Goal: Information Seeking & Learning: Understand process/instructions

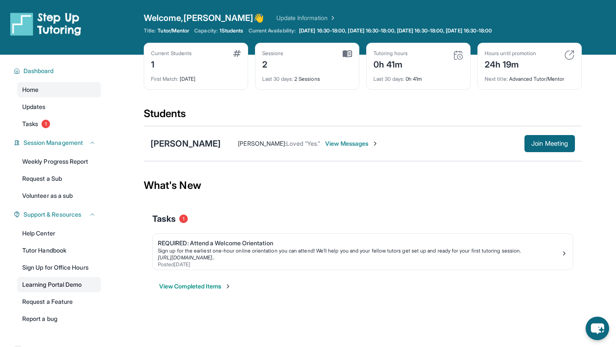
click at [61, 288] on link "Learning Portal Demo" at bounding box center [59, 284] width 84 height 15
click at [63, 252] on link "Tutor Handbook" at bounding box center [59, 250] width 84 height 15
click at [56, 286] on link "Learning Portal Demo" at bounding box center [59, 284] width 84 height 15
click at [555, 149] on button "Join Meeting" at bounding box center [549, 143] width 50 height 17
click at [352, 142] on span "View Messages" at bounding box center [351, 143] width 53 height 9
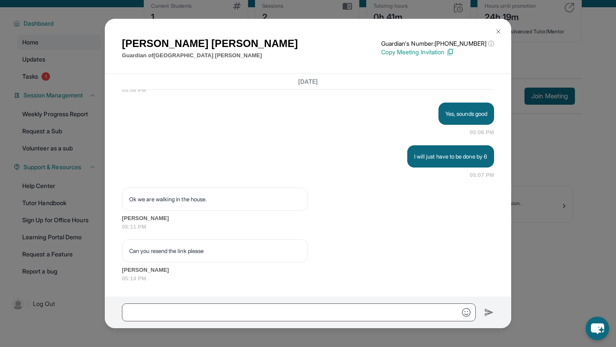
scroll to position [55, 0]
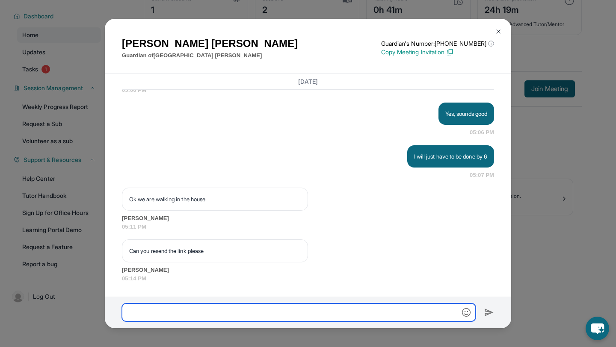
click at [204, 306] on input "text" at bounding box center [299, 313] width 354 height 18
paste input "**********"
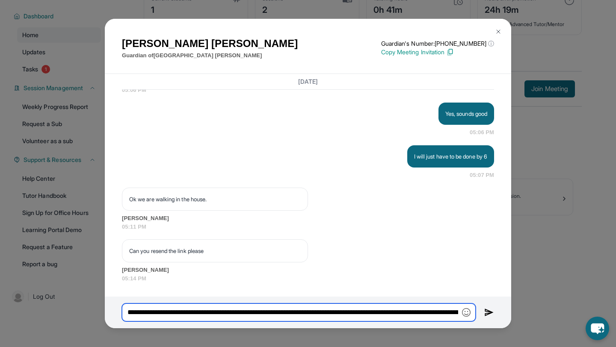
scroll to position [0, 8905]
type input "**********"
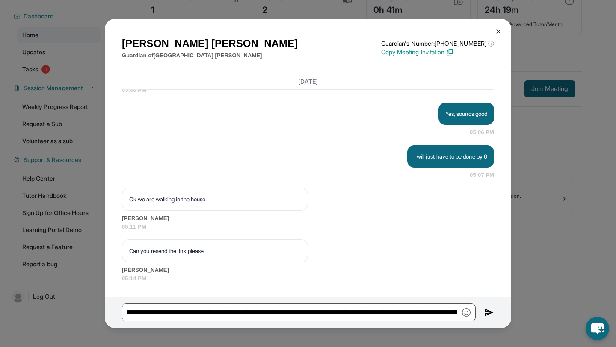
scroll to position [0, 0]
click at [485, 311] on img at bounding box center [489, 312] width 10 height 10
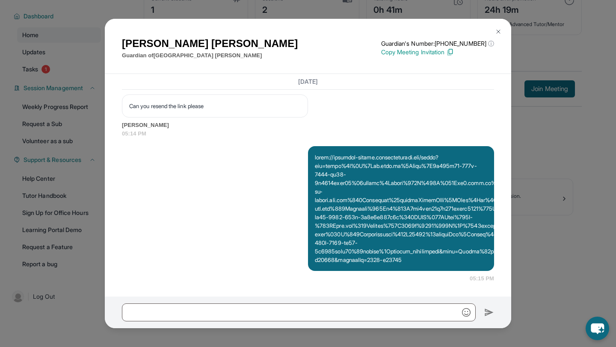
scroll to position [4067, 0]
click at [498, 32] on img at bounding box center [498, 31] width 7 height 7
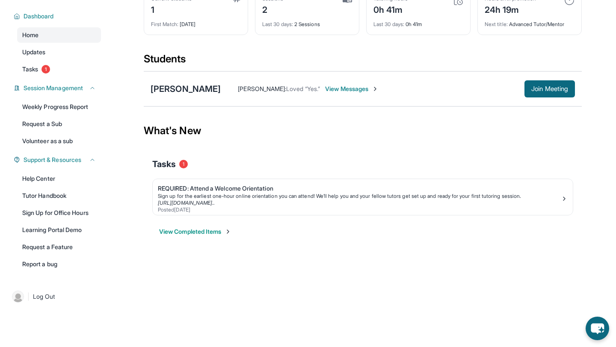
click at [365, 89] on span "View Messages" at bounding box center [351, 89] width 53 height 9
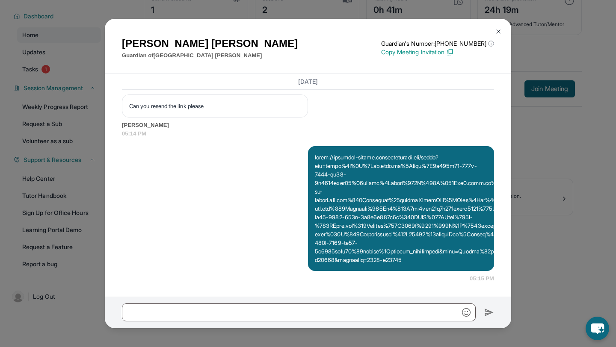
click at [497, 33] on img at bounding box center [498, 31] width 7 height 7
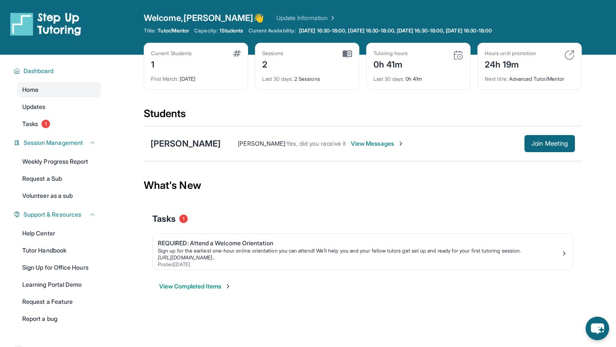
click at [378, 145] on span "View Messages" at bounding box center [377, 143] width 53 height 9
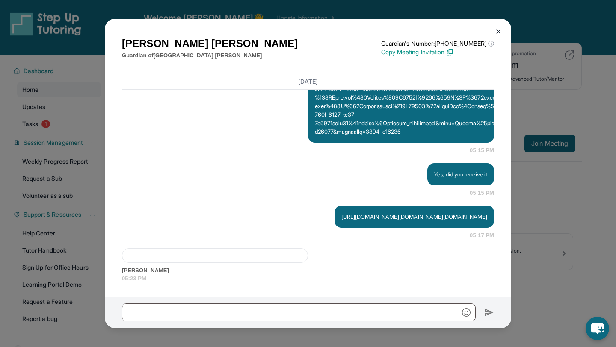
scroll to position [4220, 0]
click at [498, 32] on img at bounding box center [498, 31] width 7 height 7
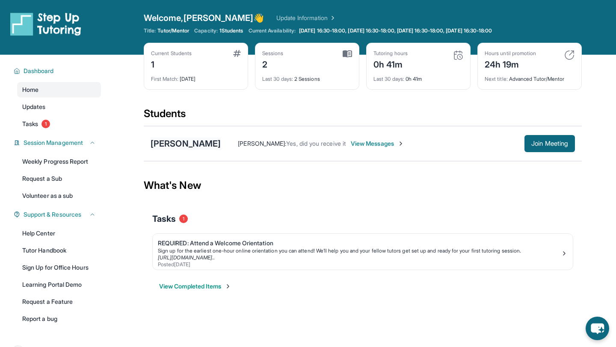
click at [210, 145] on div "[PERSON_NAME]" at bounding box center [186, 144] width 70 height 12
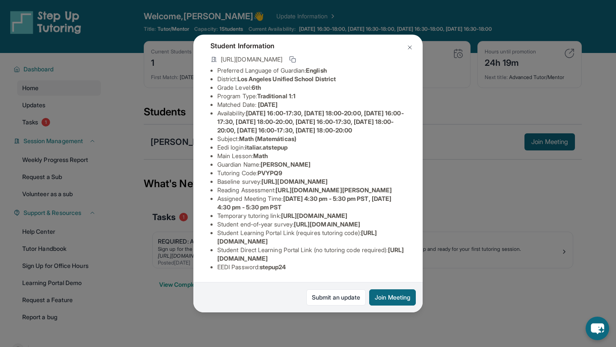
scroll to position [145, 0]
drag, startPoint x: 249, startPoint y: 59, endPoint x: 295, endPoint y: 59, distance: 46.2
click at [295, 143] on li "Eedi login : italiar.atstepup" at bounding box center [311, 147] width 188 height 9
copy span "italiar.atstepup"
click at [278, 178] on span "https://airtable.com/apprlfn8WjpjBUn2G/shrK0QR6AaNyG5psY?prefill_Type%20of%20Fo…" at bounding box center [294, 181] width 66 height 7
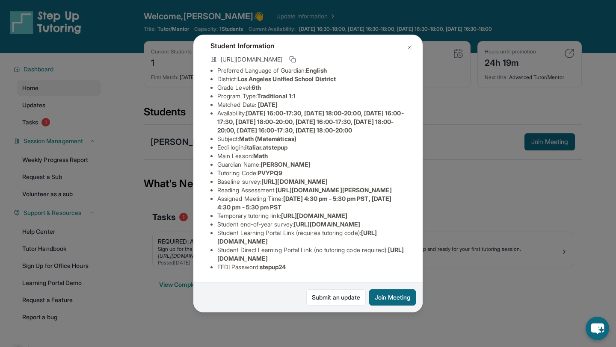
scroll to position [150, 0]
click at [265, 268] on span "stepup24" at bounding box center [273, 266] width 27 height 7
click at [408, 48] on img at bounding box center [409, 47] width 7 height 7
